Goal: Information Seeking & Learning: Learn about a topic

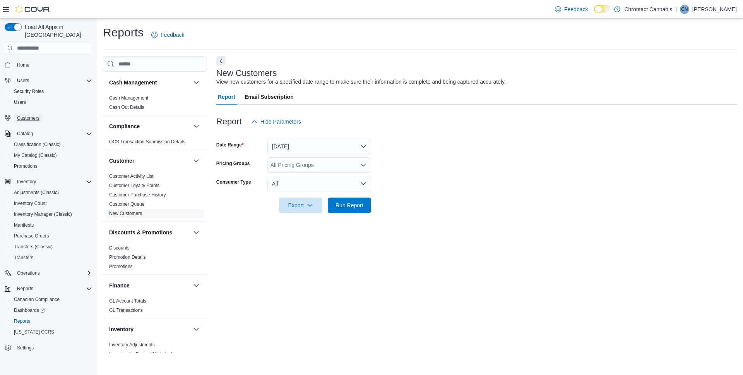
click at [43, 113] on link "Customers" at bounding box center [28, 117] width 29 height 9
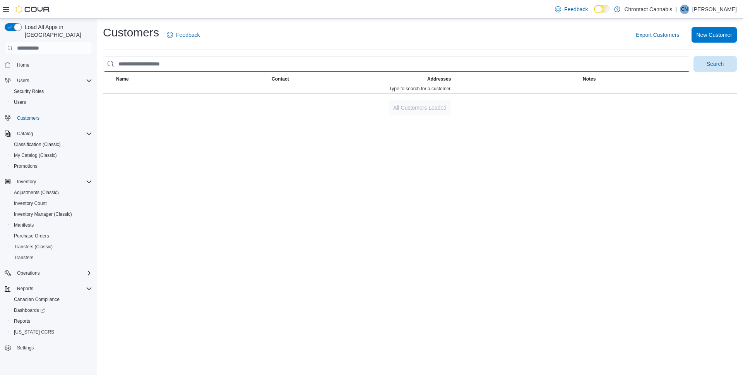
click at [149, 65] on input "search" at bounding box center [396, 63] width 587 height 15
type input "*****"
click at [693, 56] on button "Search" at bounding box center [714, 63] width 43 height 15
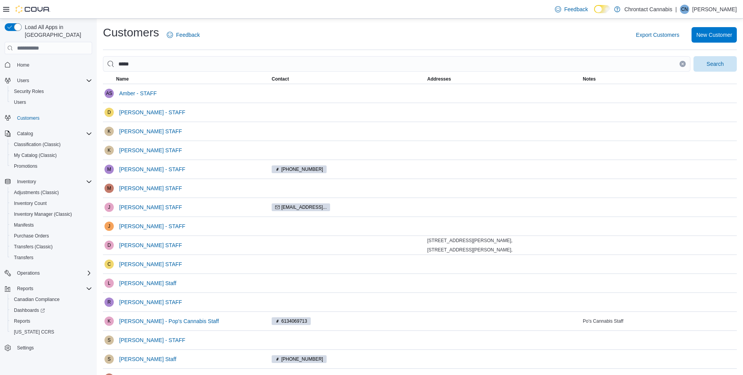
click at [150, 80] on span "Name" at bounding box center [193, 78] width 156 height 9
click at [656, 36] on span "Export Customers" at bounding box center [657, 35] width 43 height 8
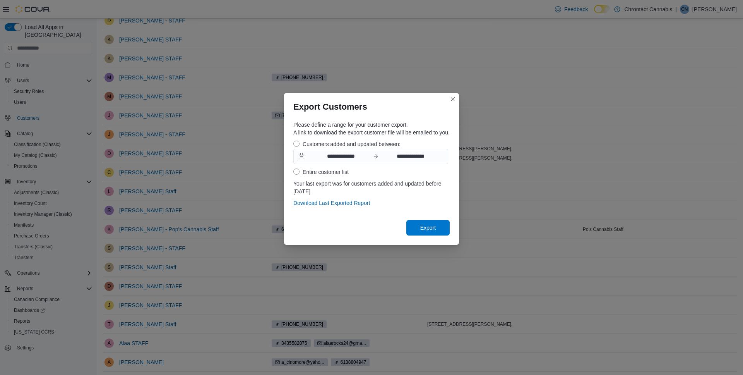
scroll to position [87, 0]
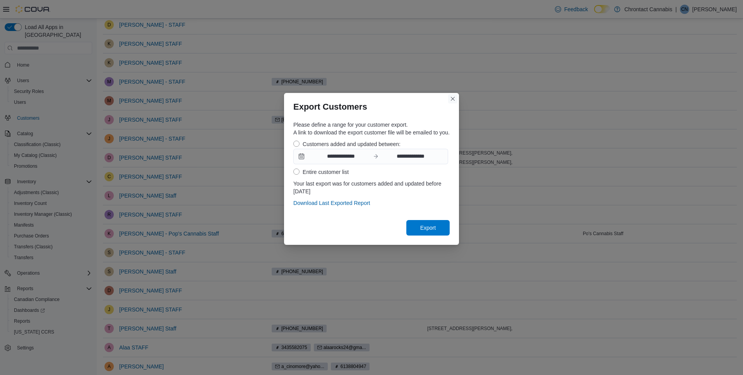
click at [457, 100] on button "Closes this modal window" at bounding box center [452, 98] width 9 height 9
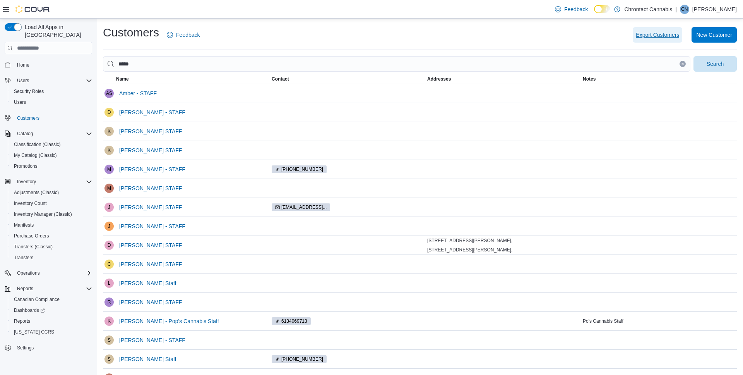
scroll to position [116, 0]
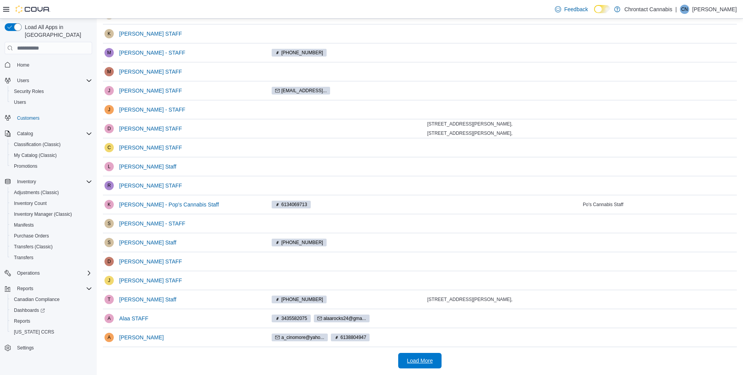
click at [411, 361] on span "Load More" at bounding box center [420, 360] width 26 height 8
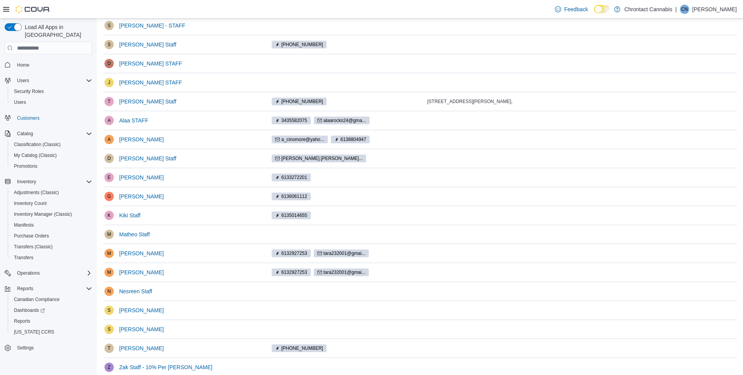
scroll to position [344, 0]
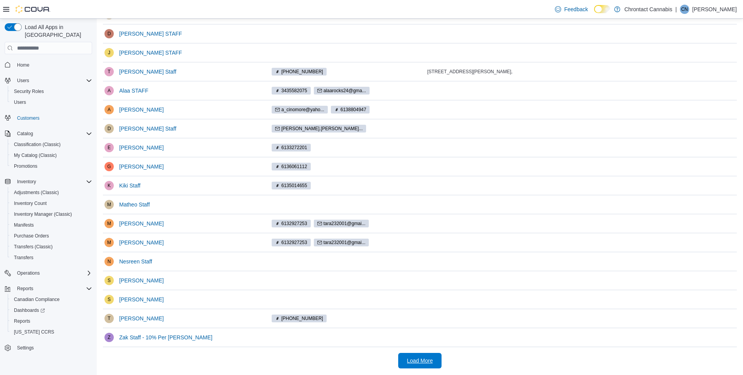
click at [421, 362] on span "Load More" at bounding box center [420, 360] width 26 height 8
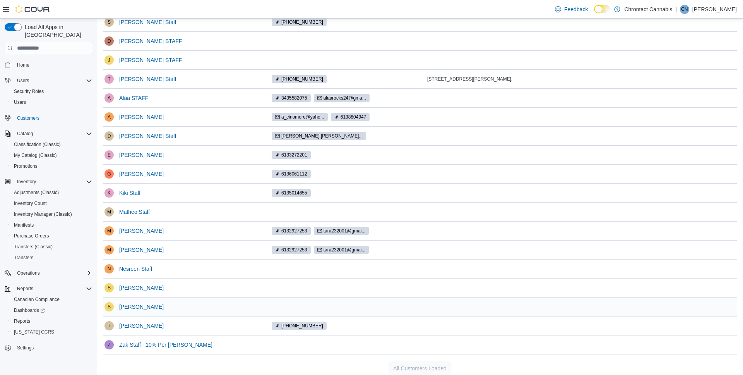
scroll to position [335, 0]
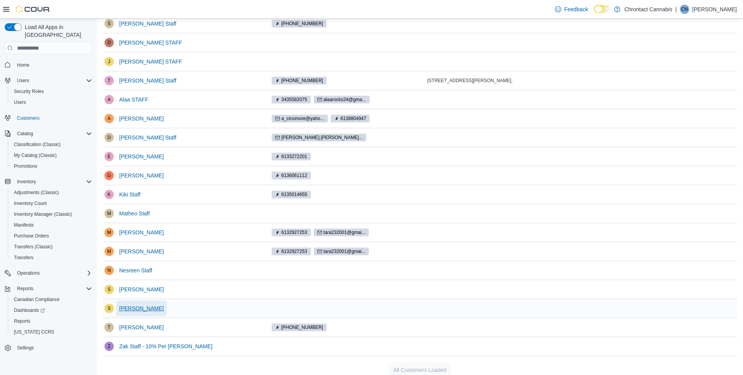
click at [146, 311] on span "[PERSON_NAME]" at bounding box center [141, 308] width 45 height 8
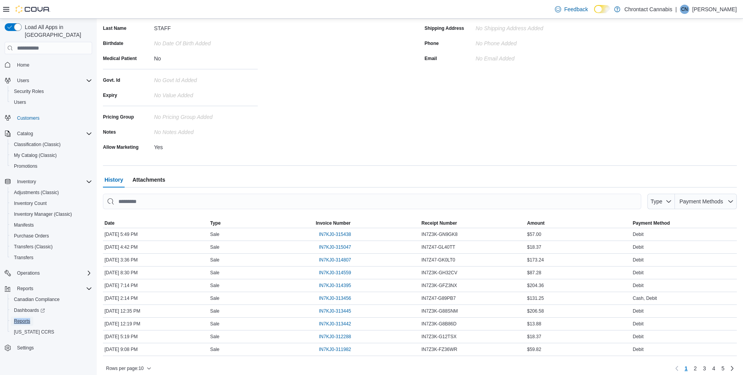
scroll to position [112, 0]
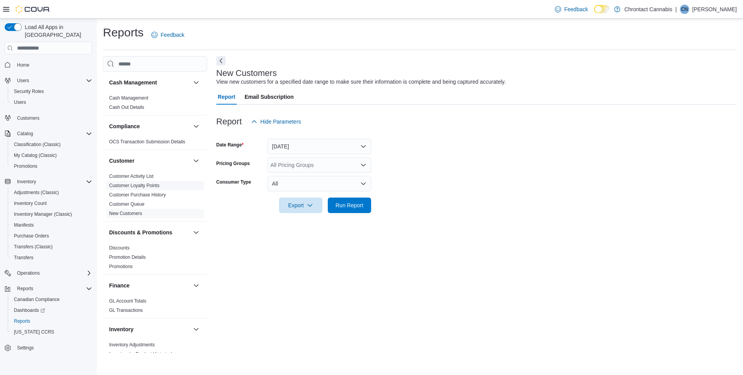
click at [147, 184] on link "Customer Loyalty Points" at bounding box center [134, 185] width 50 height 5
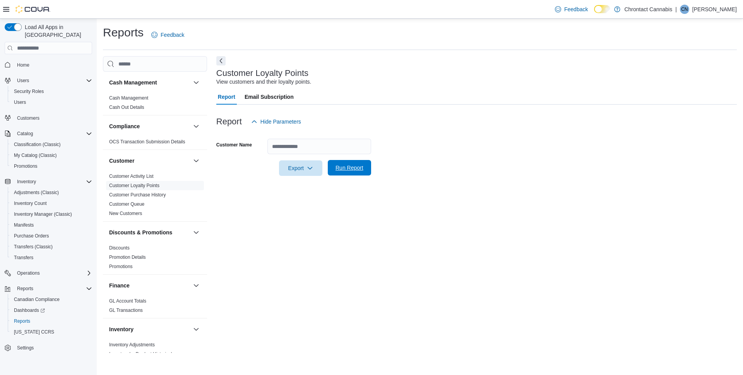
click at [345, 169] on span "Run Report" at bounding box center [350, 168] width 28 height 8
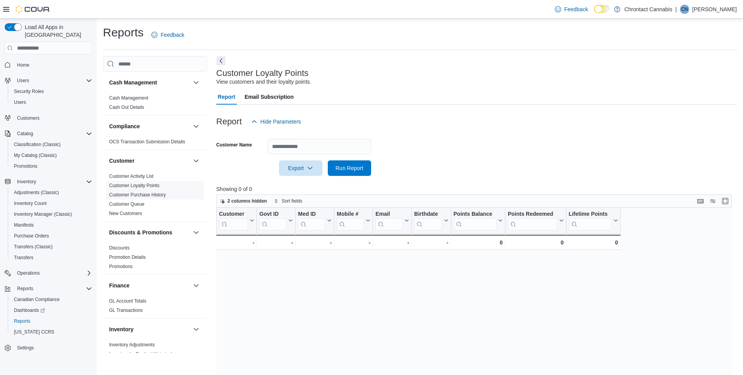
click at [151, 196] on link "Customer Purchase History" at bounding box center [137, 194] width 57 height 5
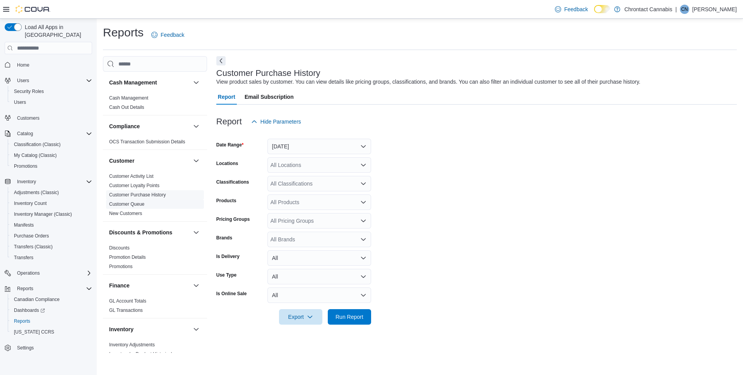
click at [137, 204] on link "Customer Queue" at bounding box center [126, 203] width 35 height 5
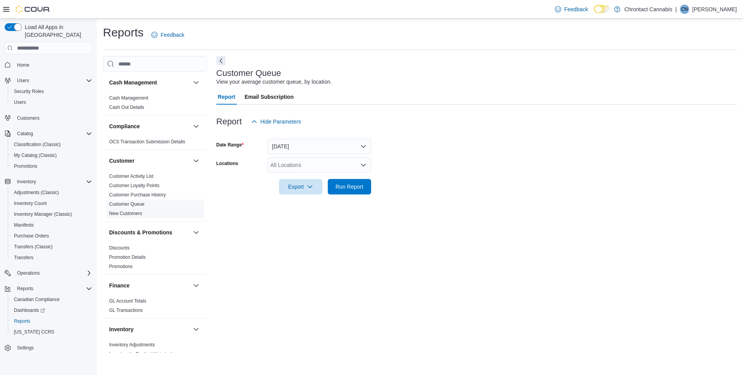
click at [137, 212] on link "New Customers" at bounding box center [125, 213] width 33 height 5
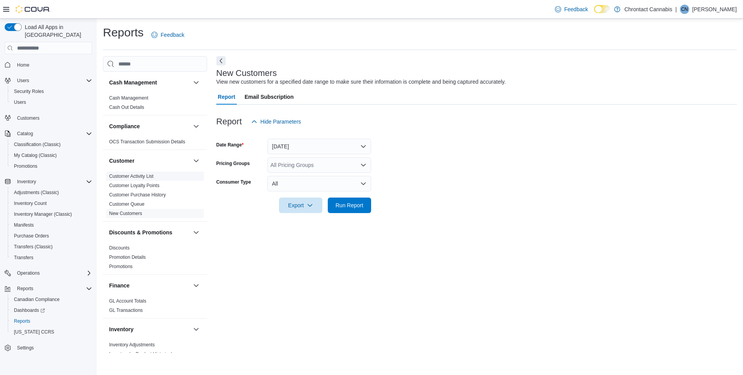
click at [139, 176] on link "Customer Activity List" at bounding box center [131, 175] width 45 height 5
